Goal: Browse casually: Explore the website without a specific task or goal

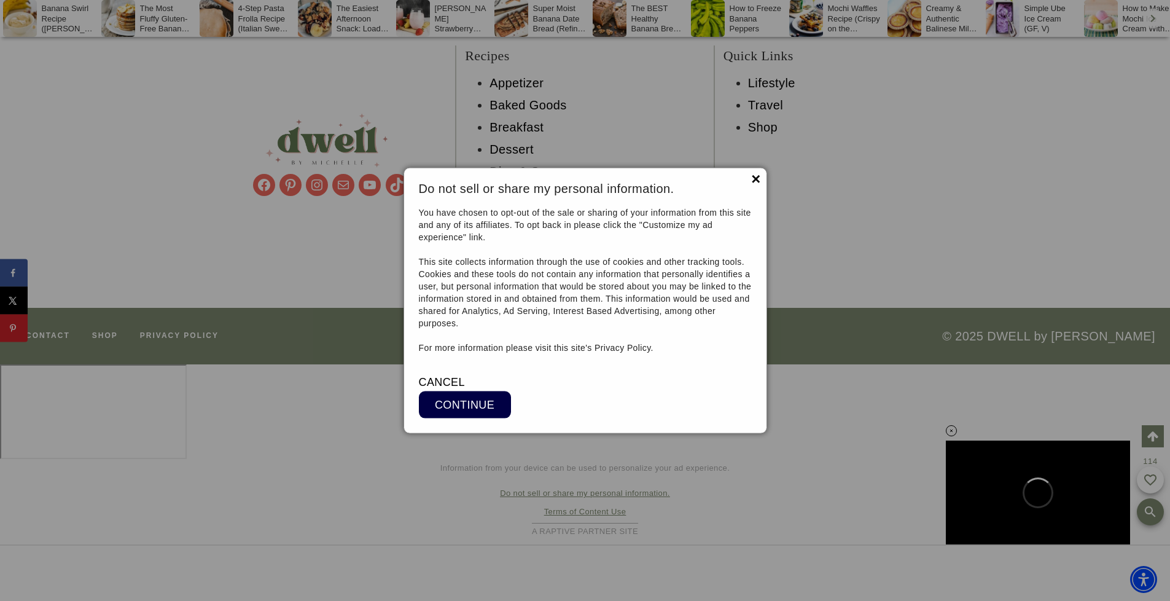
scroll to position [12342, 0]
